Goal: Complete application form

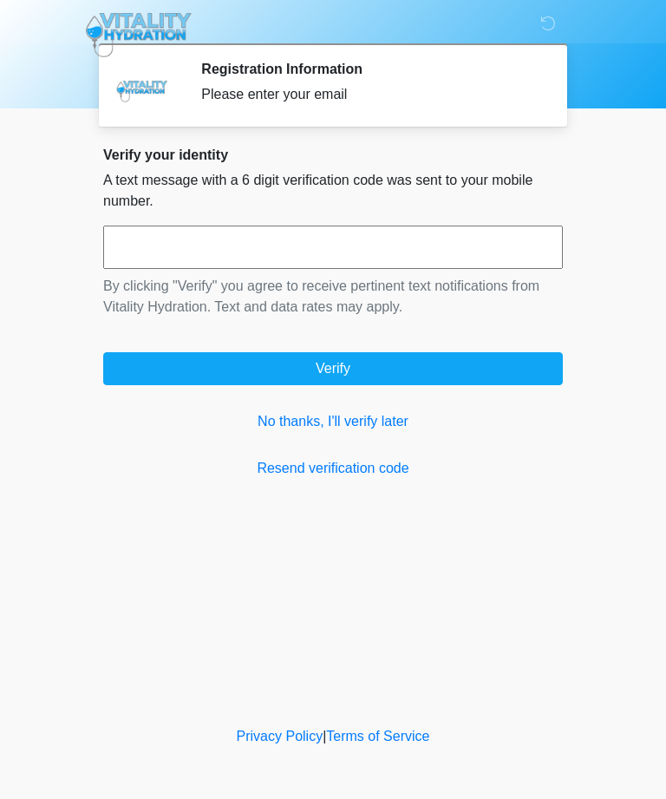
click at [471, 237] on input "text" at bounding box center [333, 246] width 460 height 43
type input "******"
click at [448, 369] on button "Verify" at bounding box center [333, 368] width 460 height 33
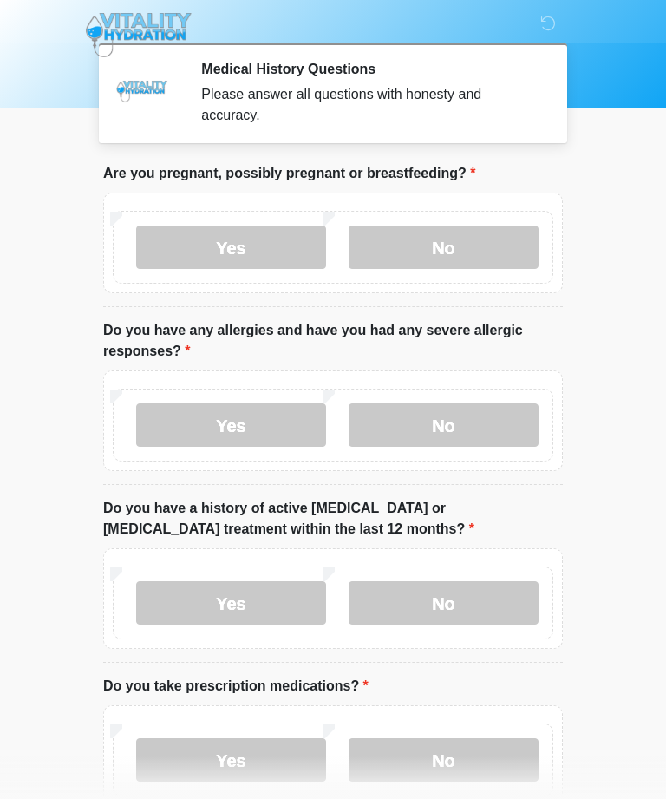
click at [494, 241] on label "No" at bounding box center [444, 246] width 190 height 43
click at [480, 422] on label "No" at bounding box center [444, 424] width 190 height 43
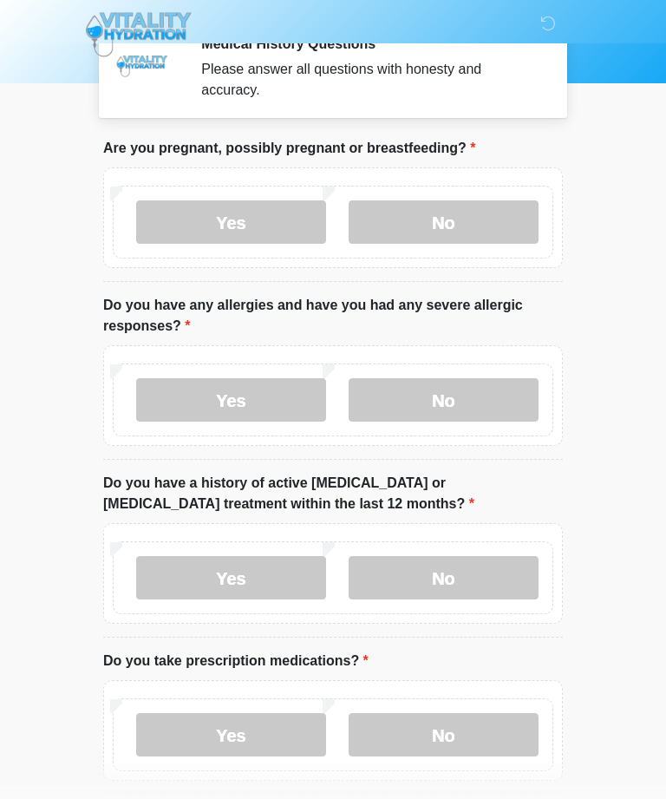
click at [509, 573] on label "No" at bounding box center [444, 578] width 190 height 43
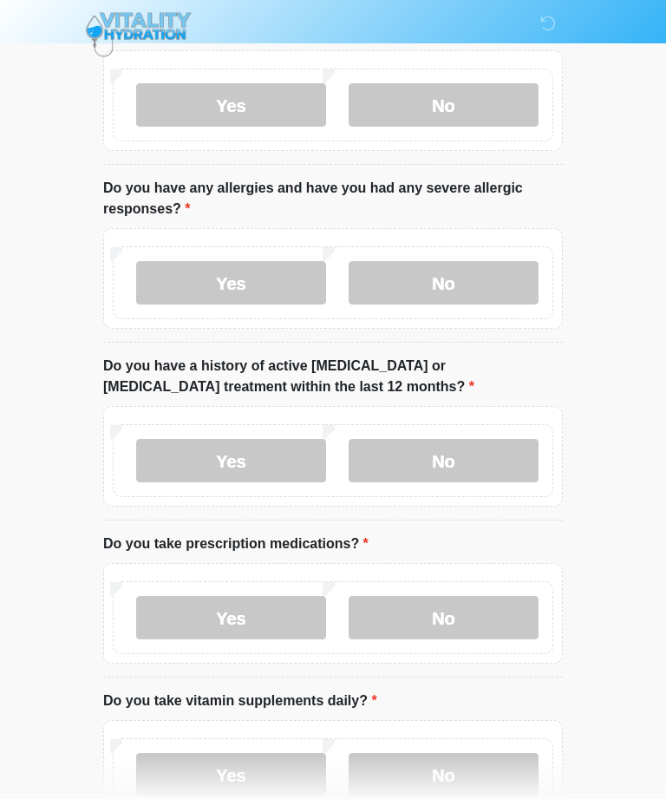
click at [484, 610] on label "No" at bounding box center [444, 618] width 190 height 43
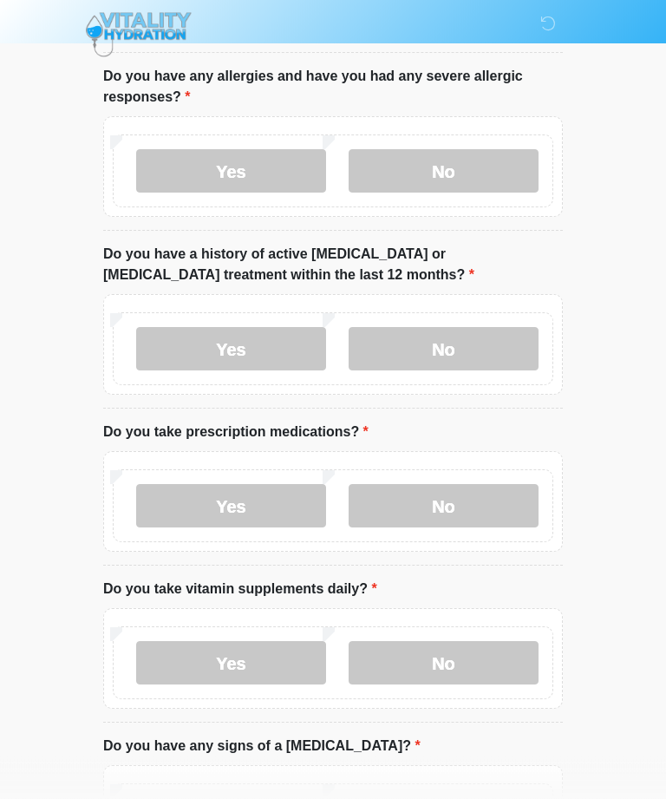
scroll to position [262, 0]
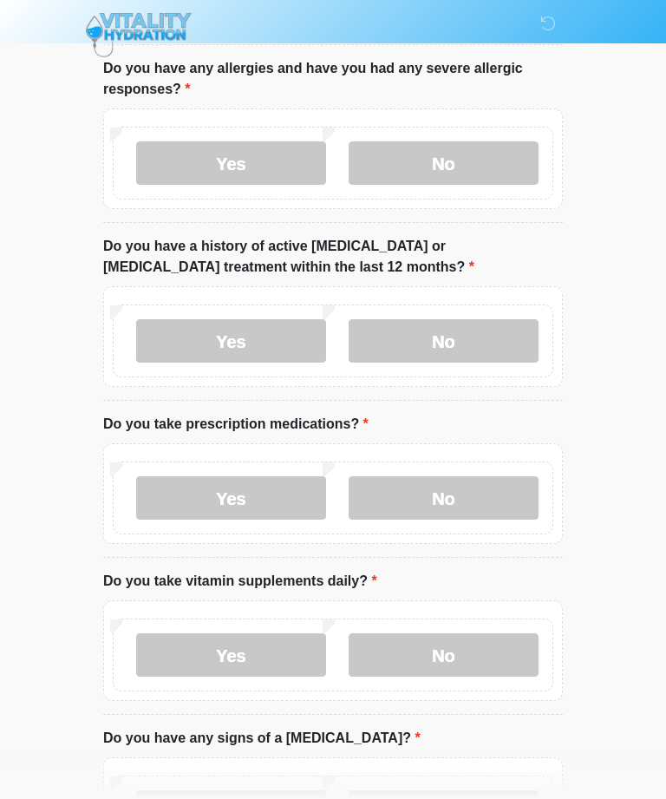
click at [486, 656] on label "No" at bounding box center [444, 654] width 190 height 43
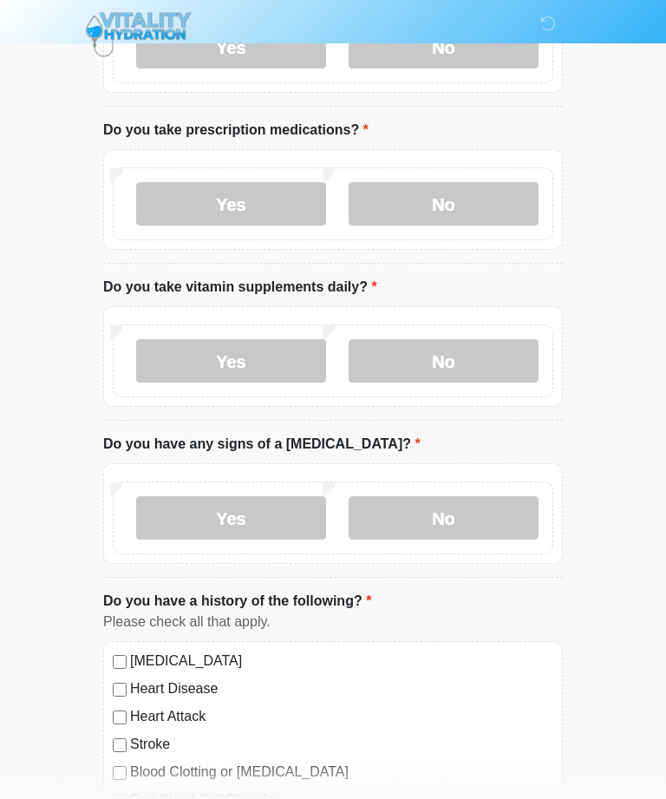
click at [511, 522] on label "No" at bounding box center [444, 518] width 190 height 43
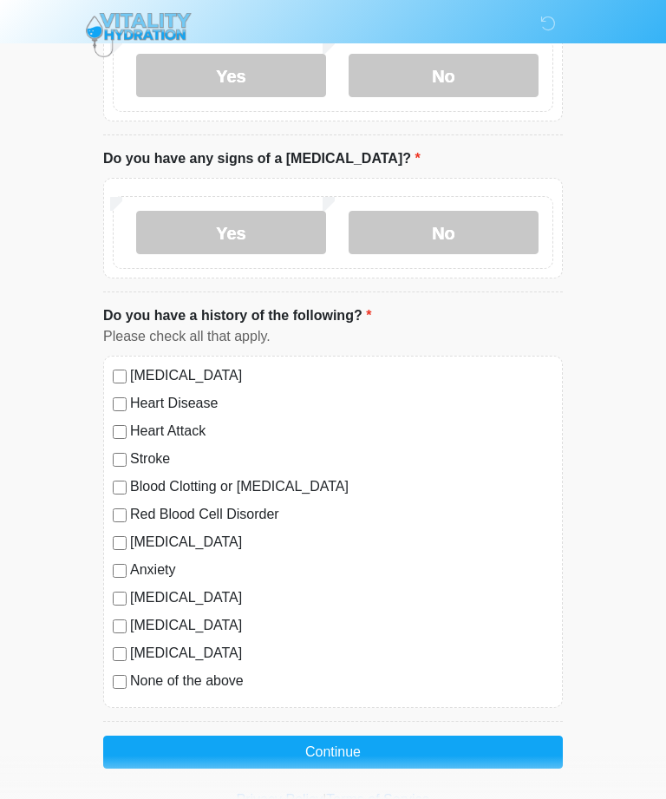
scroll to position [846, 0]
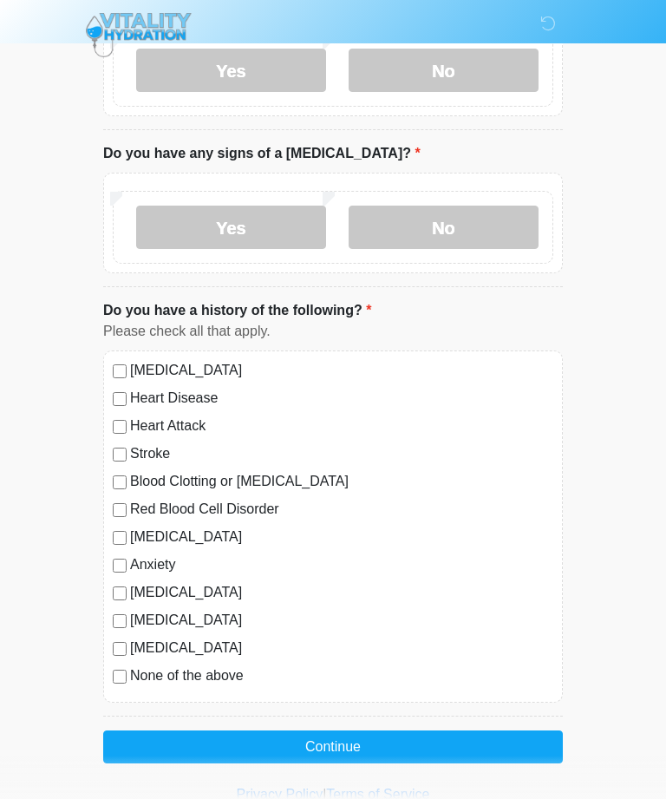
click at [480, 744] on button "Continue" at bounding box center [333, 746] width 460 height 33
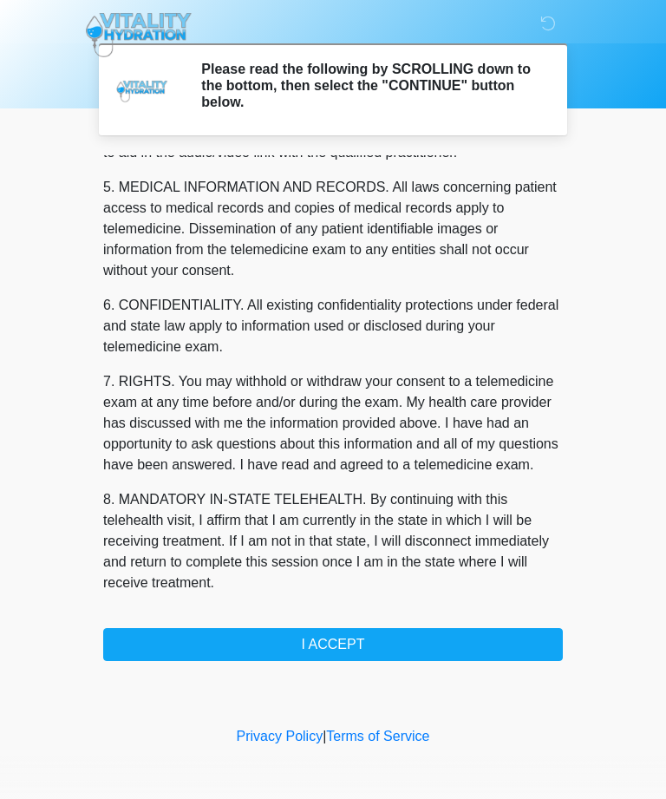
scroll to position [554, 0]
click at [467, 642] on button "I ACCEPT" at bounding box center [333, 644] width 460 height 33
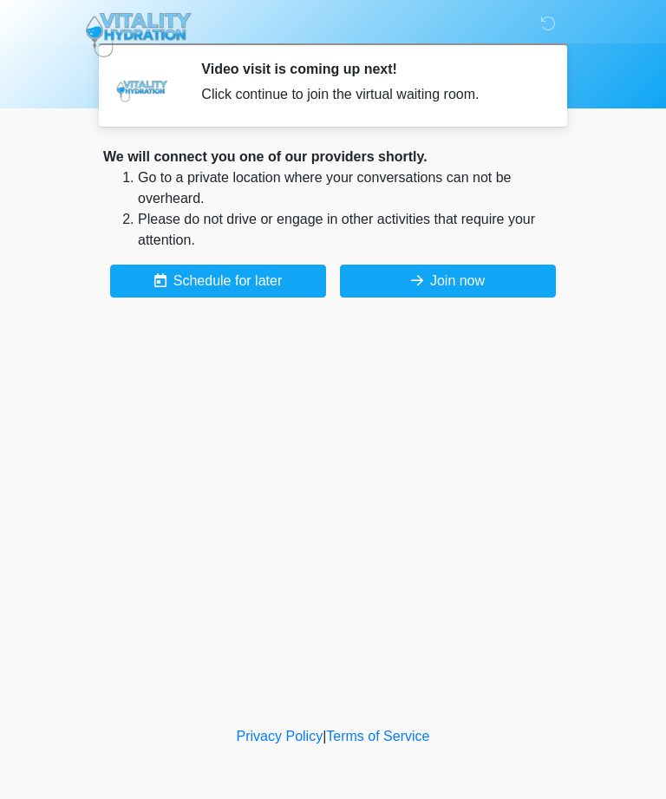
click at [464, 285] on button "Join now" at bounding box center [448, 281] width 216 height 33
